Goal: Navigation & Orientation: Find specific page/section

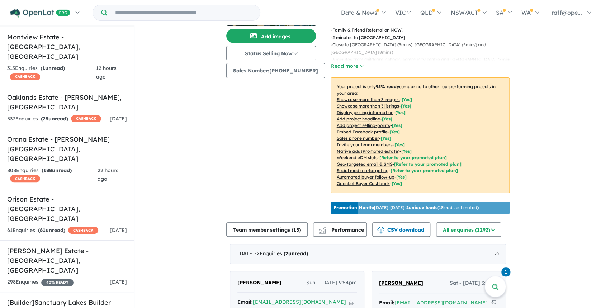
scroll to position [191, 0]
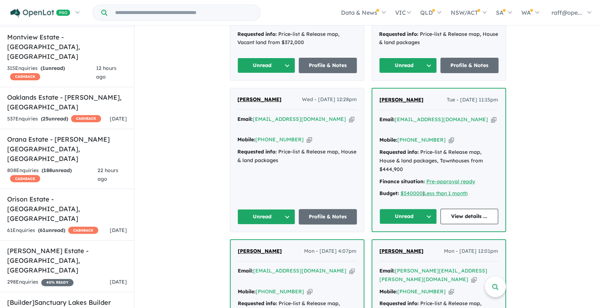
scroll to position [531, 0]
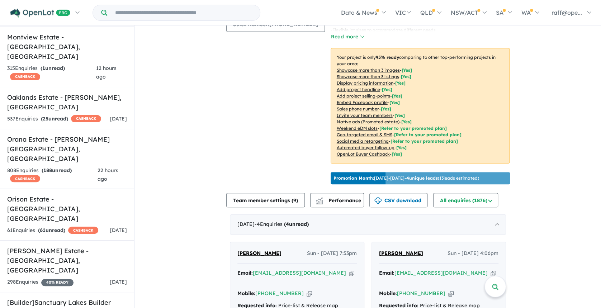
scroll to position [111, 0]
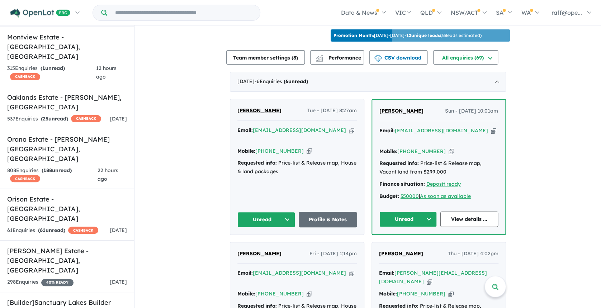
scroll to position [39, 0]
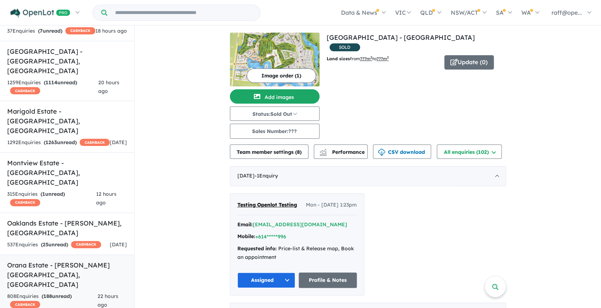
scroll to position [514, 0]
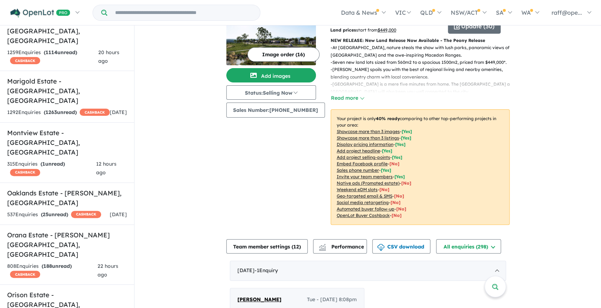
scroll to position [48, 0]
